Goal: Information Seeking & Learning: Learn about a topic

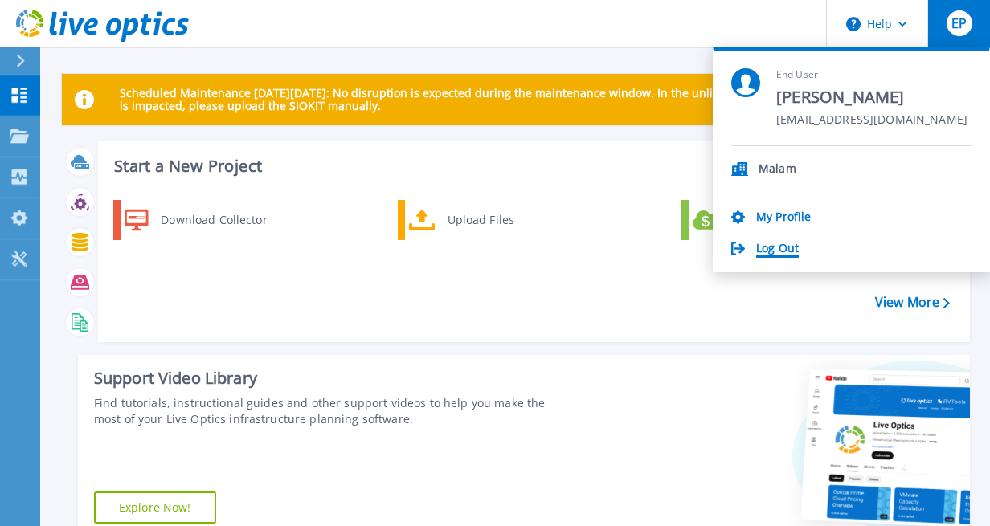
click at [781, 243] on link "Log Out" at bounding box center [777, 249] width 43 height 15
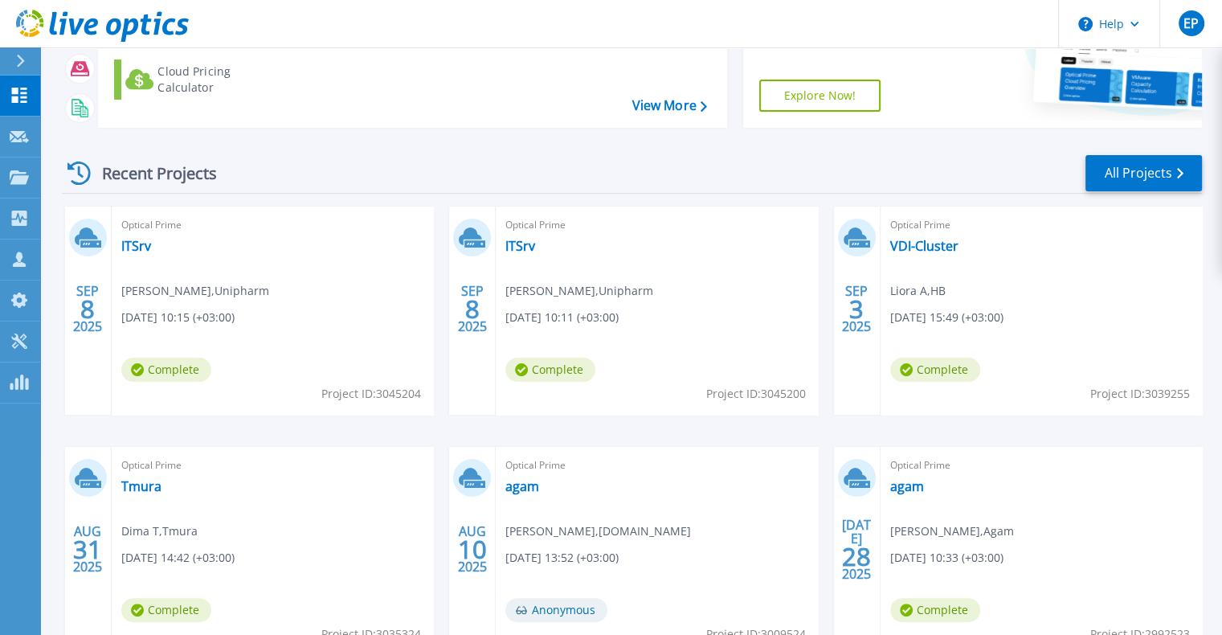
scroll to position [209, 0]
click at [136, 253] on link "ITSrv" at bounding box center [136, 247] width 30 height 16
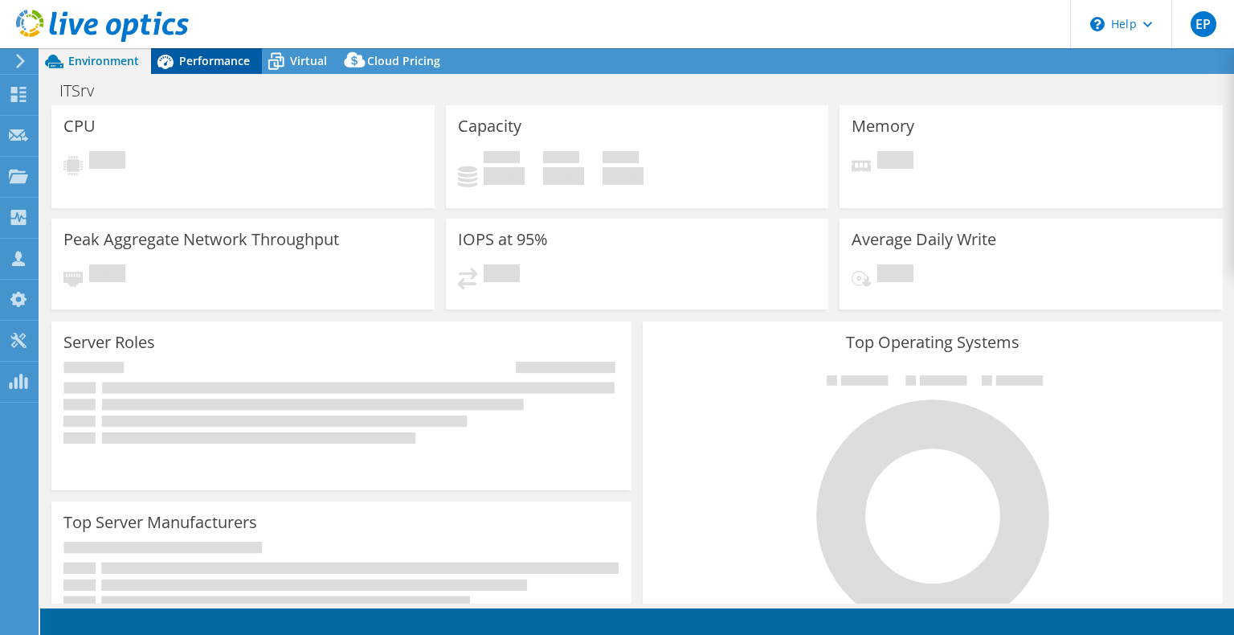
click at [216, 59] on span "Performance" at bounding box center [214, 60] width 71 height 15
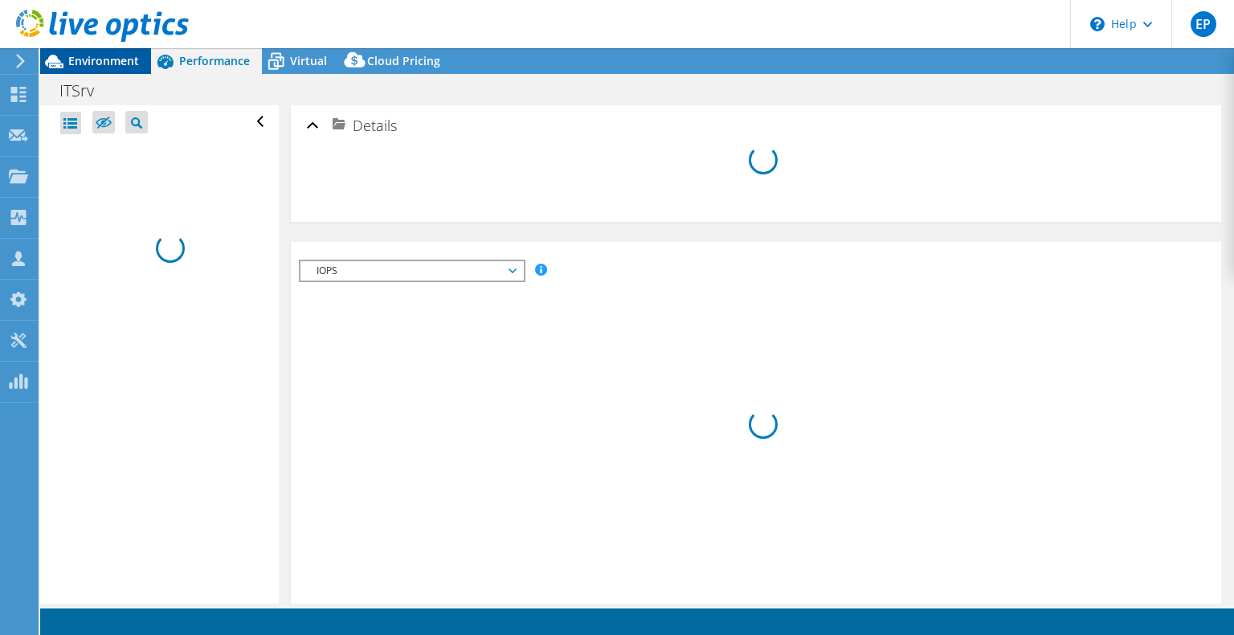
select select "USD"
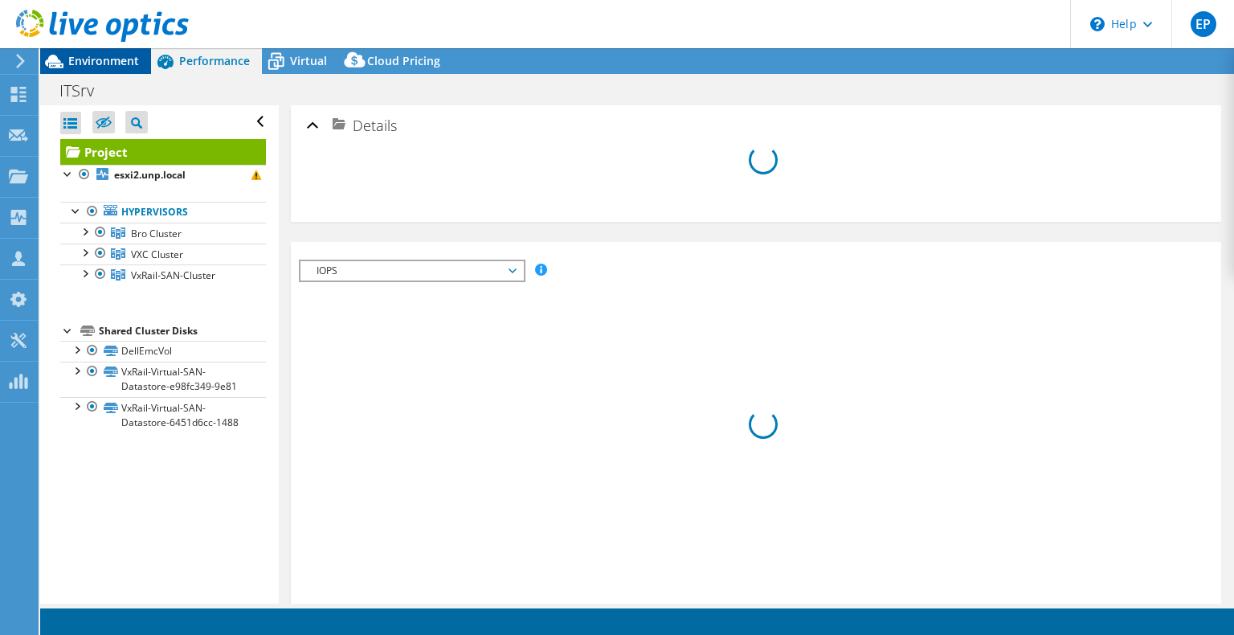
click at [107, 67] on div "Environment" at bounding box center [95, 61] width 111 height 26
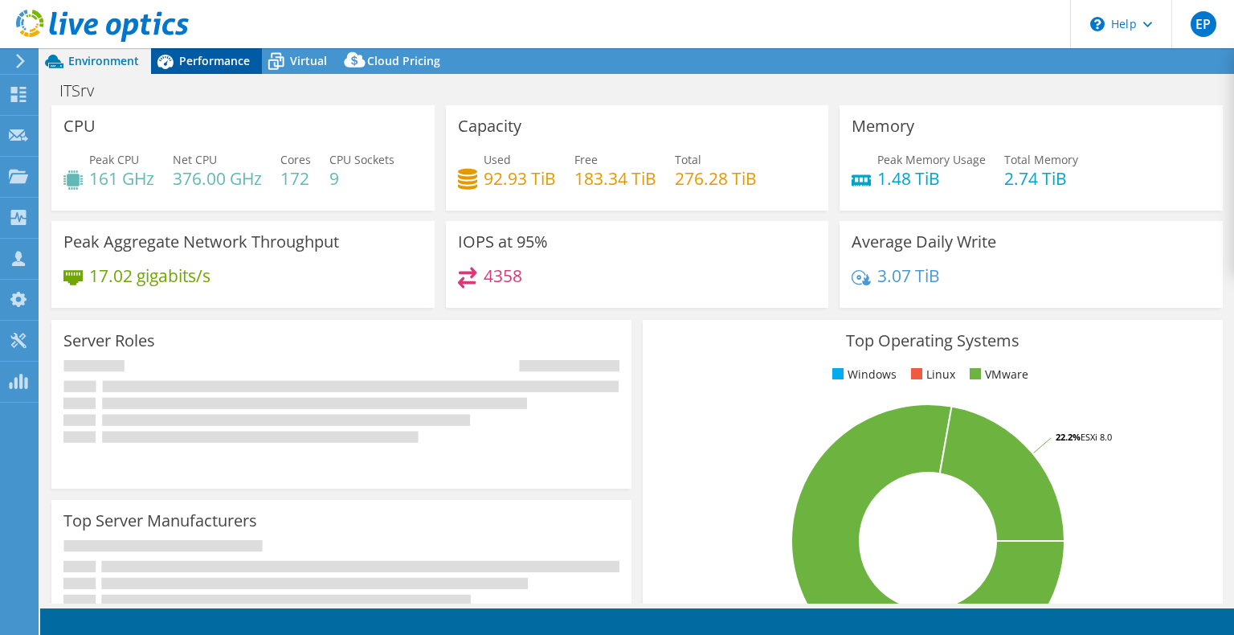
click at [178, 61] on icon at bounding box center [165, 61] width 28 height 28
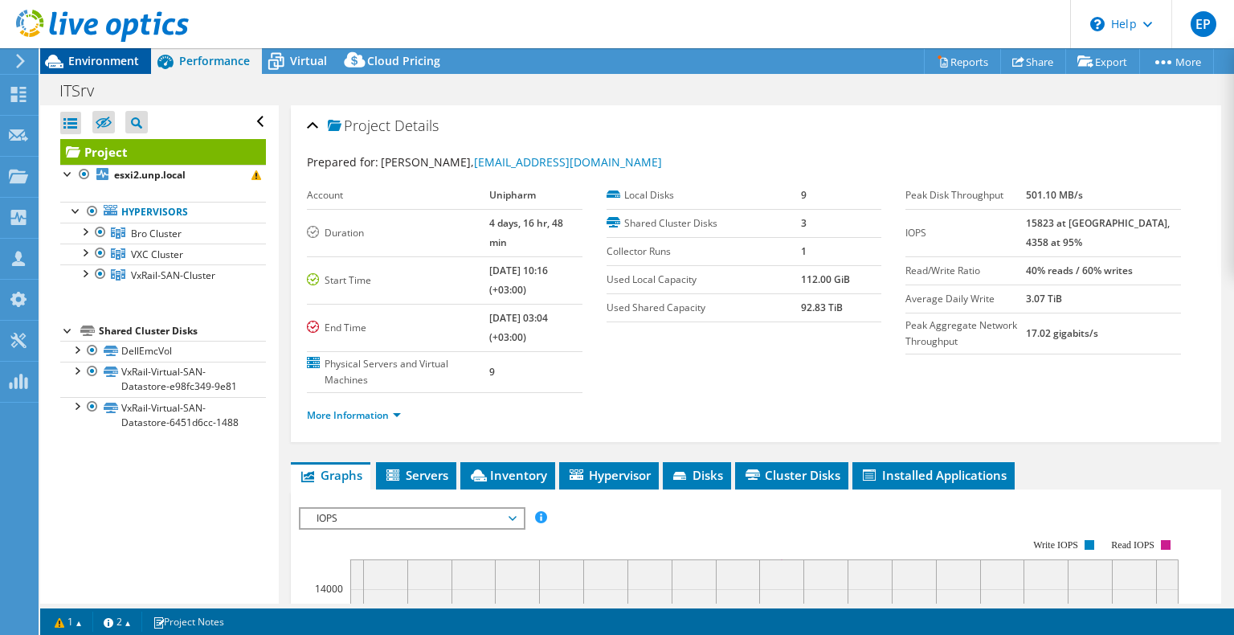
click at [100, 63] on span "Environment" at bounding box center [103, 60] width 71 height 15
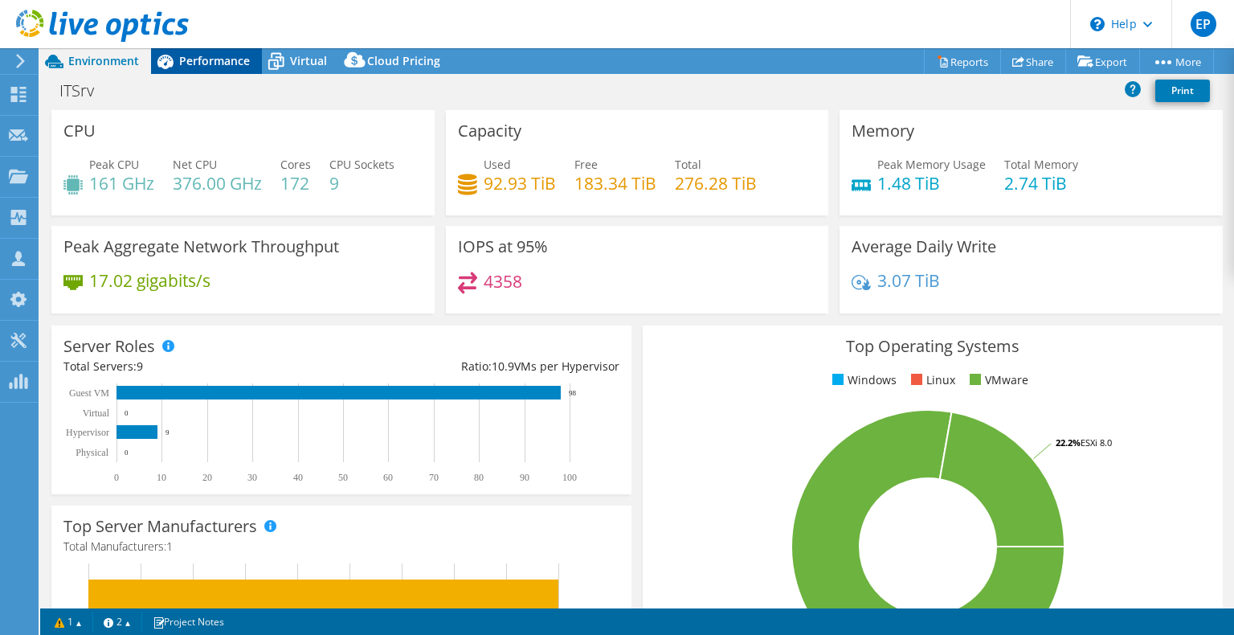
click at [177, 66] on icon at bounding box center [165, 61] width 28 height 28
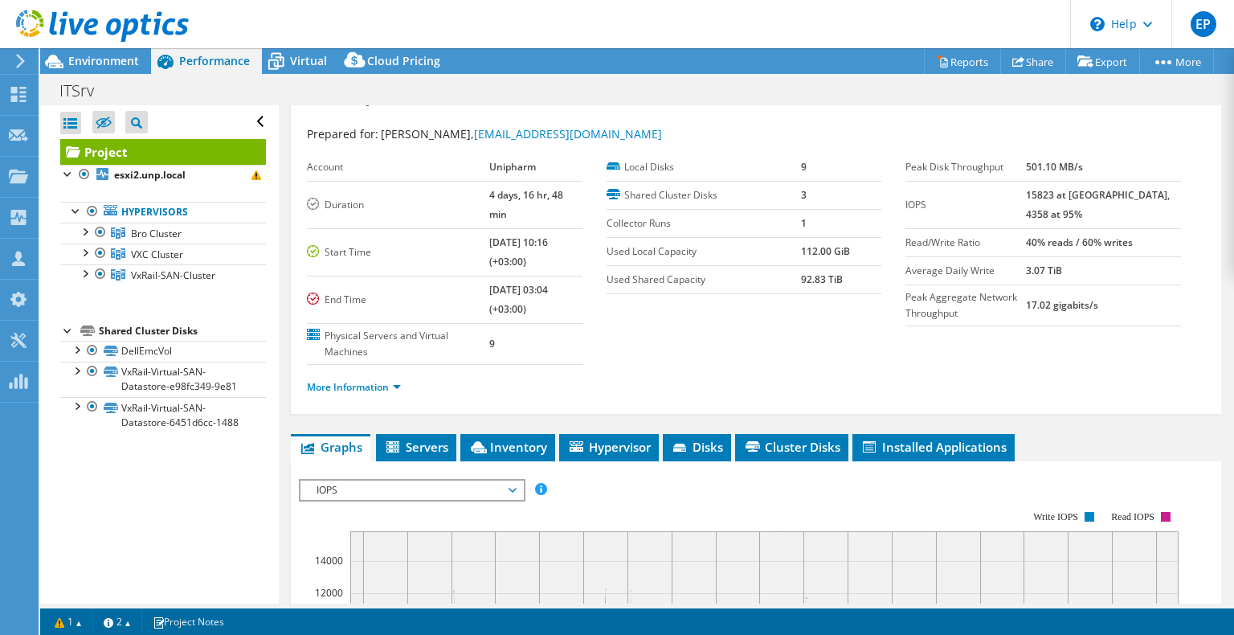
scroll to position [213, 0]
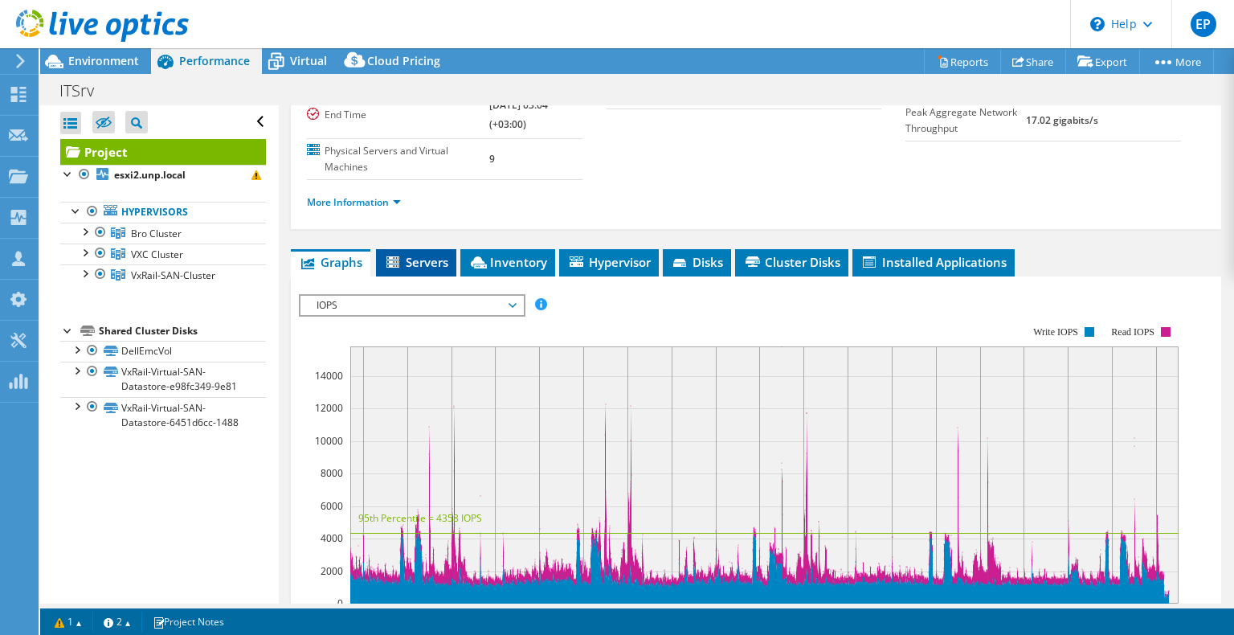
click at [423, 254] on span "Servers" at bounding box center [416, 262] width 64 height 16
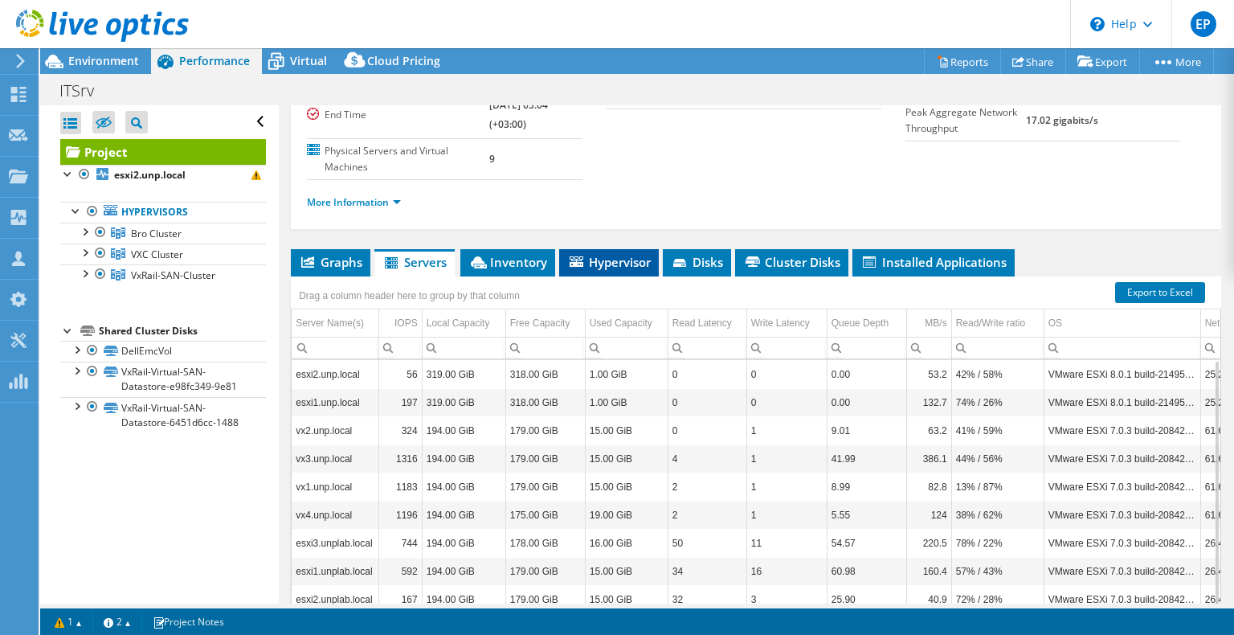
click at [567, 254] on span "Hypervisor" at bounding box center [609, 262] width 84 height 16
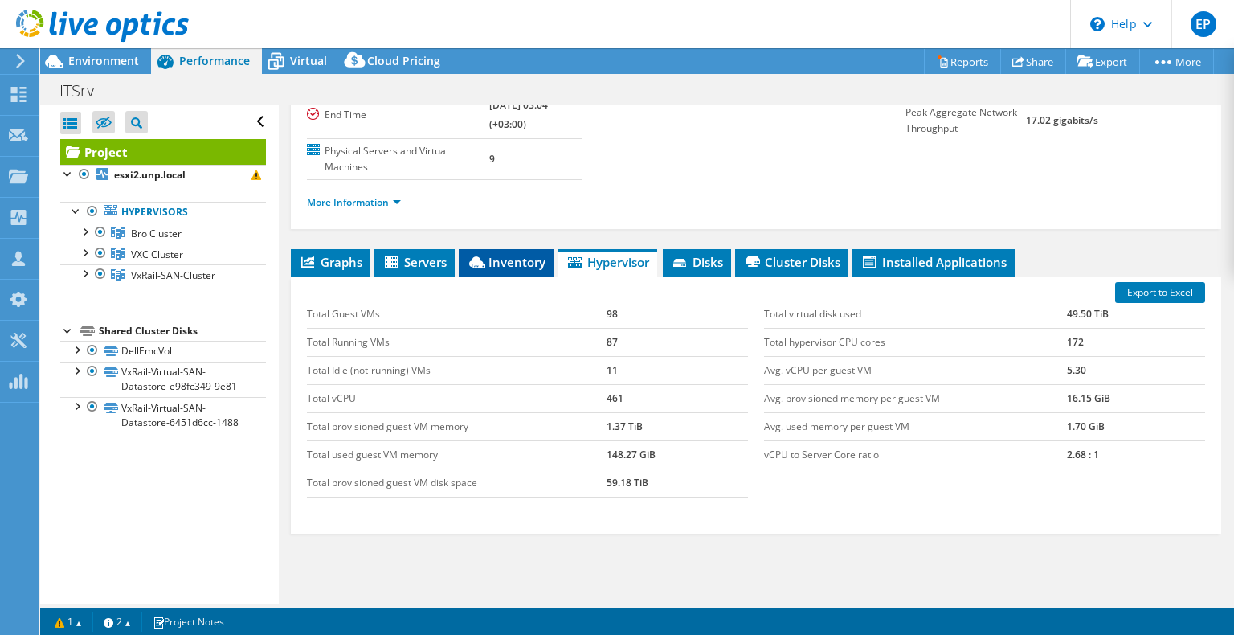
click at [522, 254] on span "Inventory" at bounding box center [506, 262] width 79 height 16
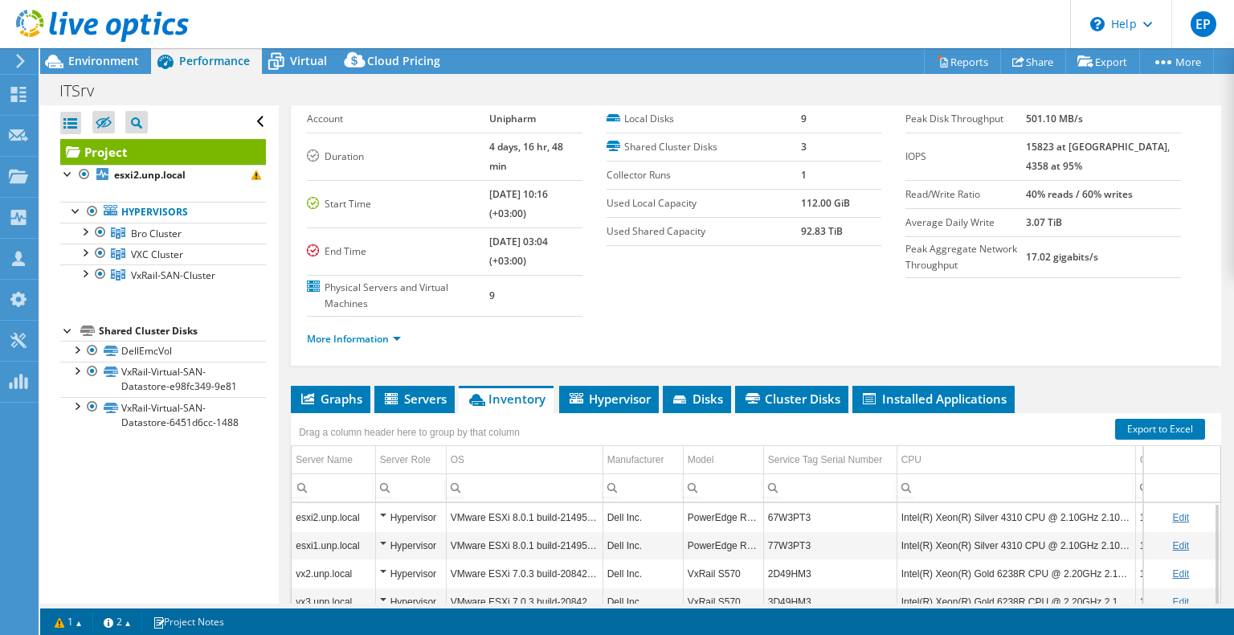
scroll to position [77, 0]
click at [373, 331] on link "More Information" at bounding box center [354, 338] width 94 height 14
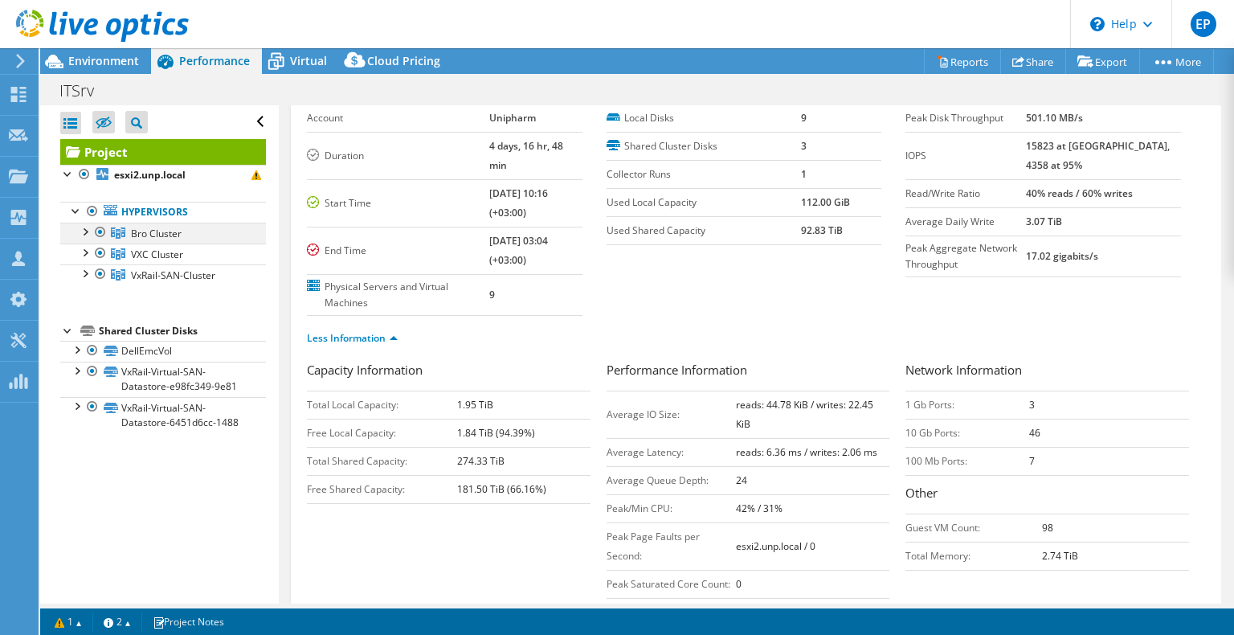
click at [88, 236] on div at bounding box center [84, 230] width 16 height 16
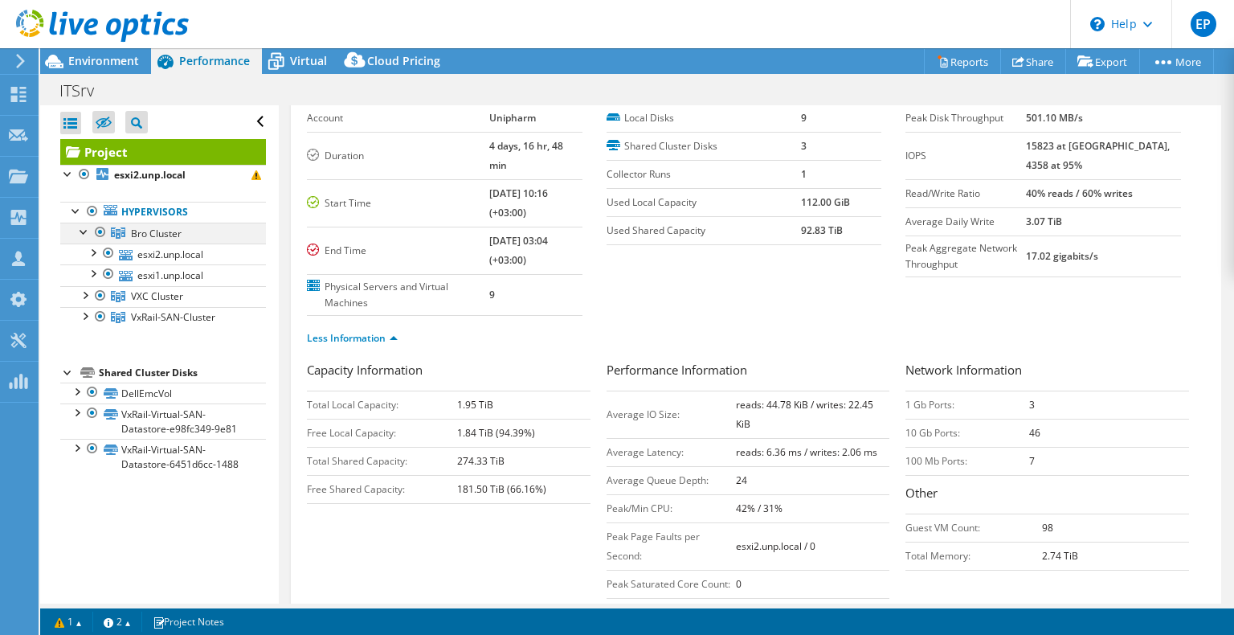
click at [88, 236] on div at bounding box center [84, 230] width 16 height 16
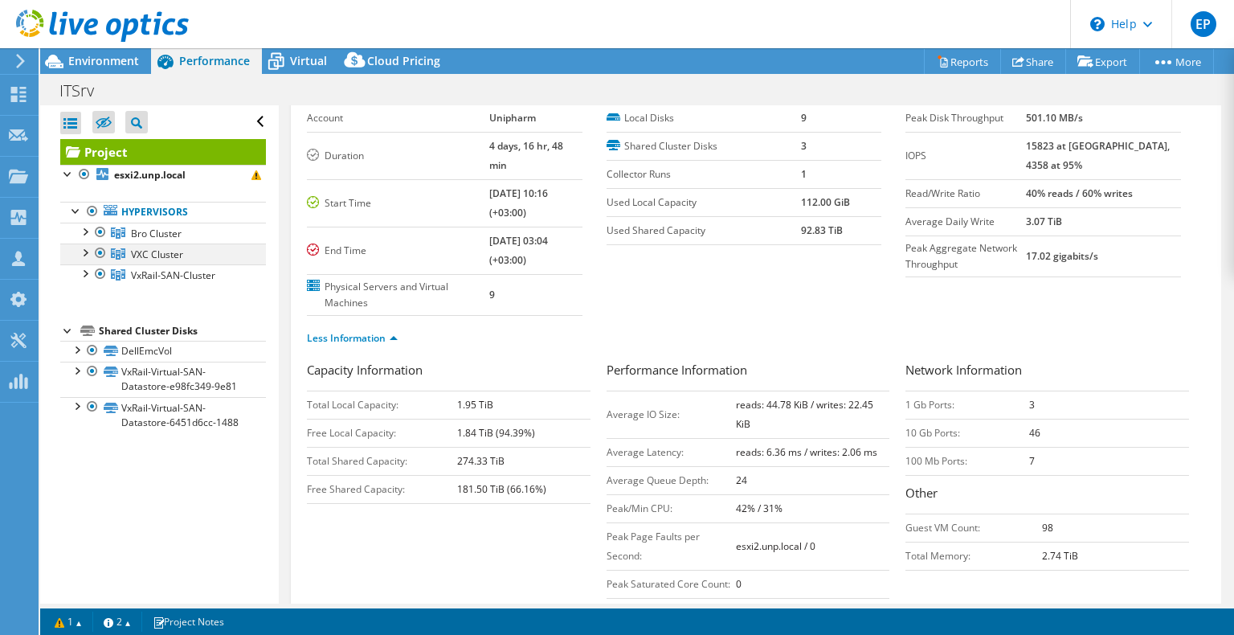
click at [82, 259] on div at bounding box center [84, 251] width 16 height 16
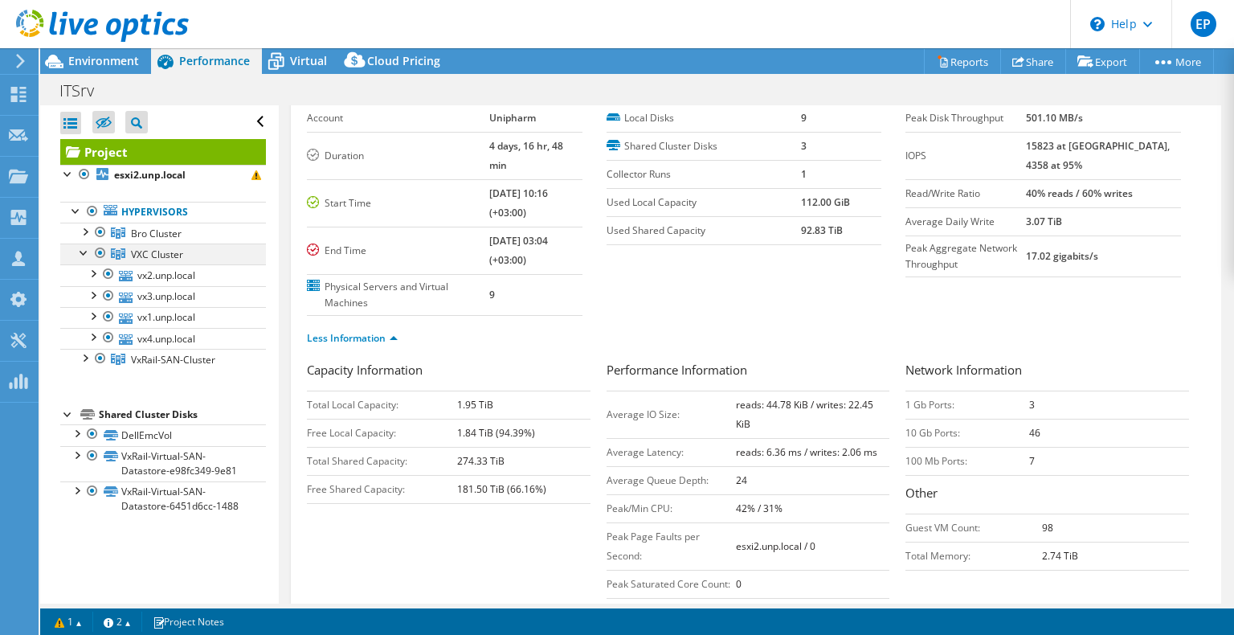
click at [82, 259] on div at bounding box center [84, 251] width 16 height 16
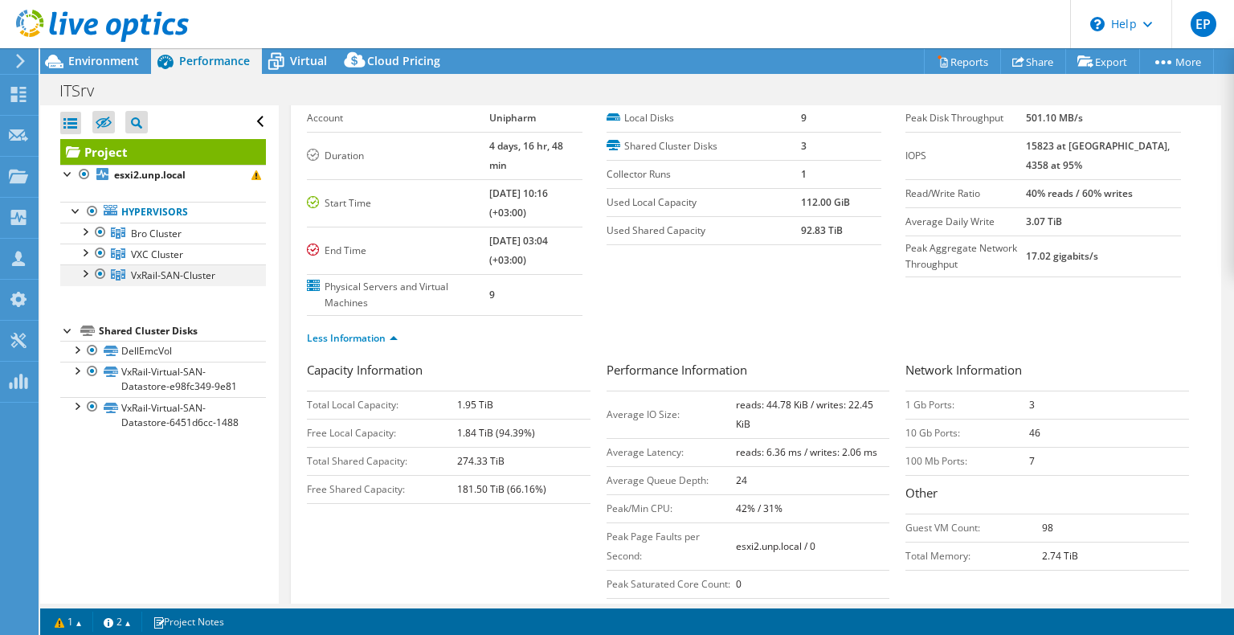
click at [84, 271] on div at bounding box center [84, 272] width 16 height 16
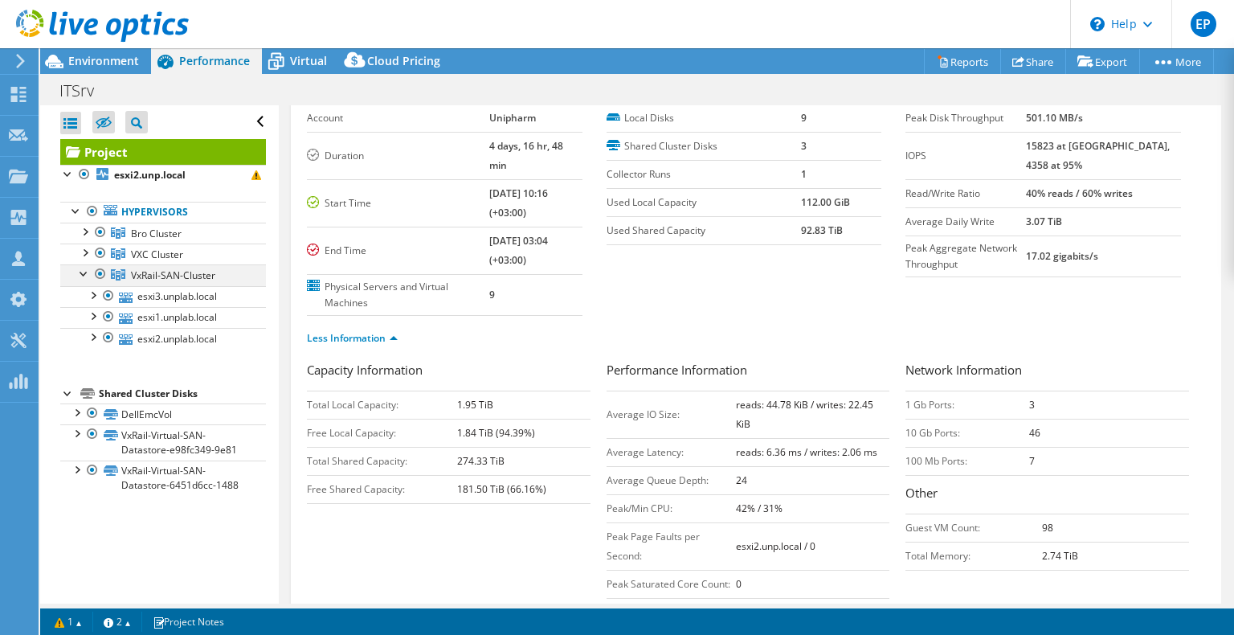
click at [84, 271] on div at bounding box center [84, 272] width 16 height 16
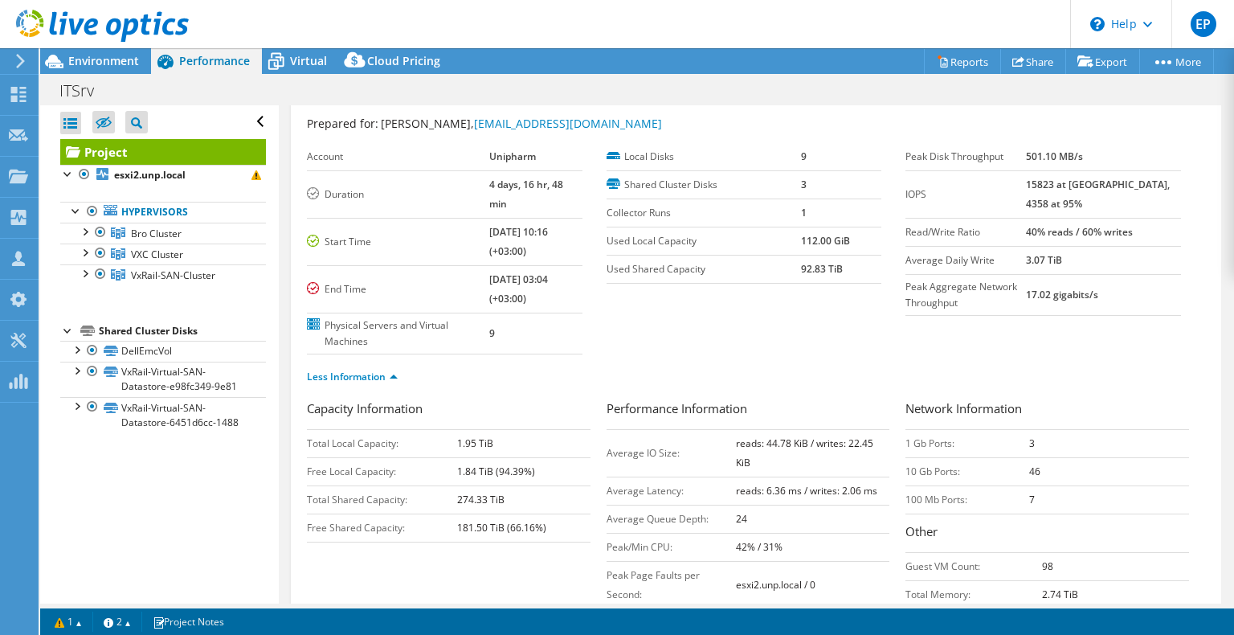
scroll to position [0, 0]
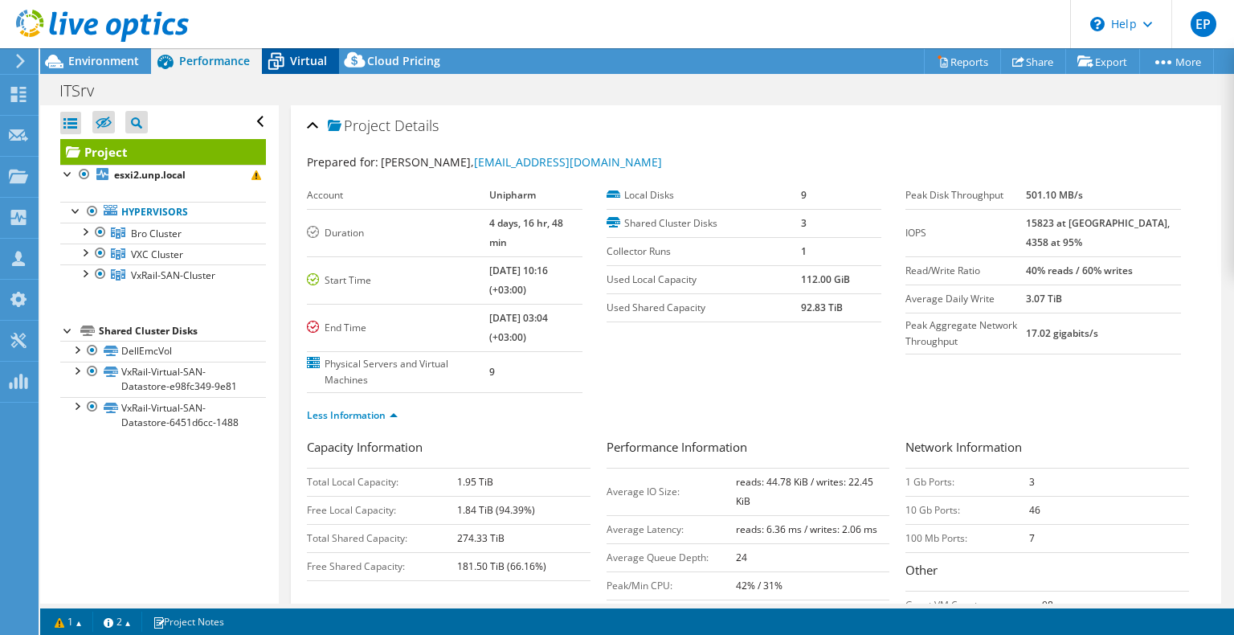
click at [316, 58] on span "Virtual" at bounding box center [308, 60] width 37 height 15
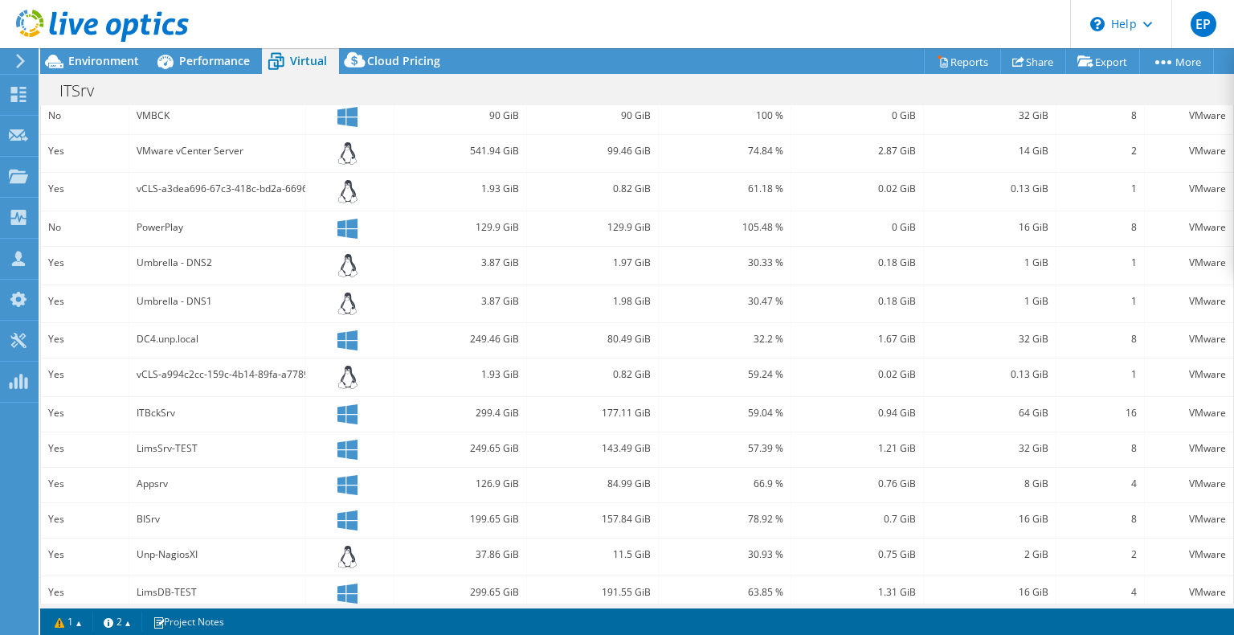
scroll to position [454, 0]
